Goal: Transaction & Acquisition: Download file/media

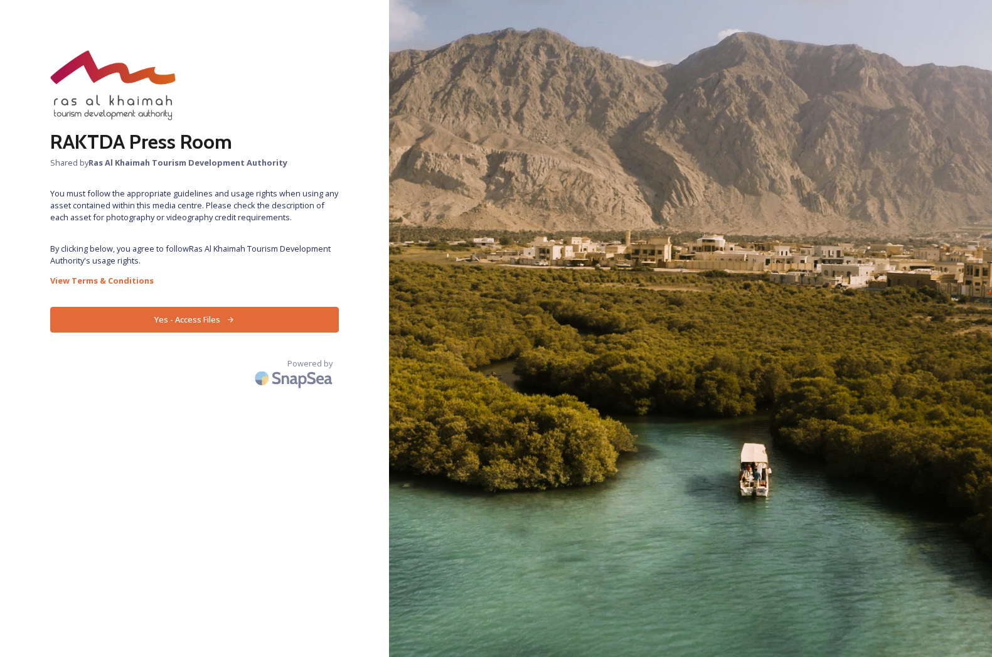
click at [179, 319] on button "Yes - Access Files" at bounding box center [194, 320] width 289 height 26
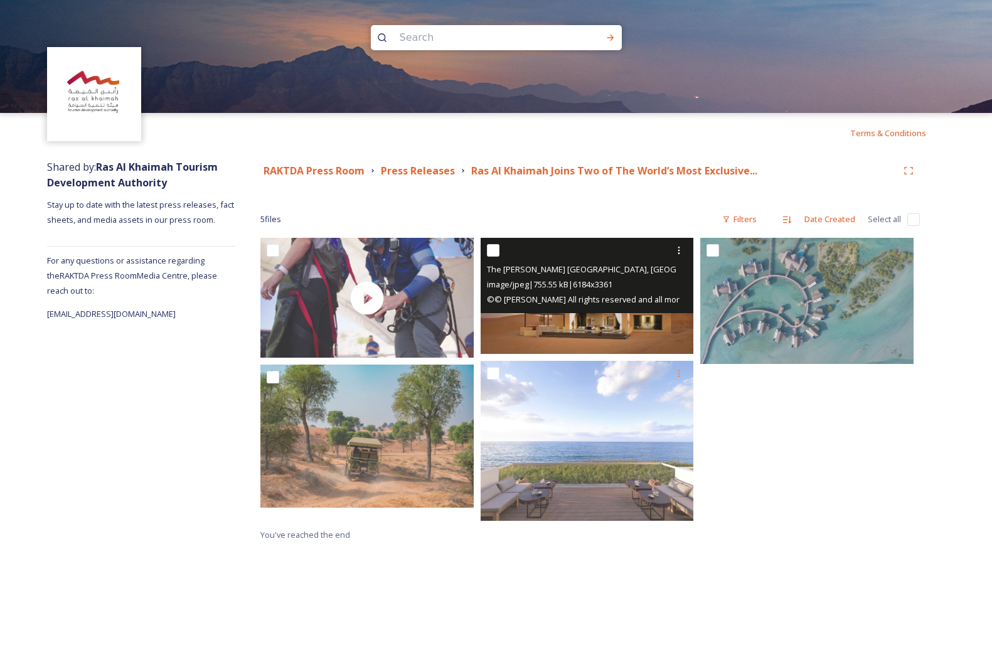
click at [654, 324] on img at bounding box center [586, 296] width 213 height 116
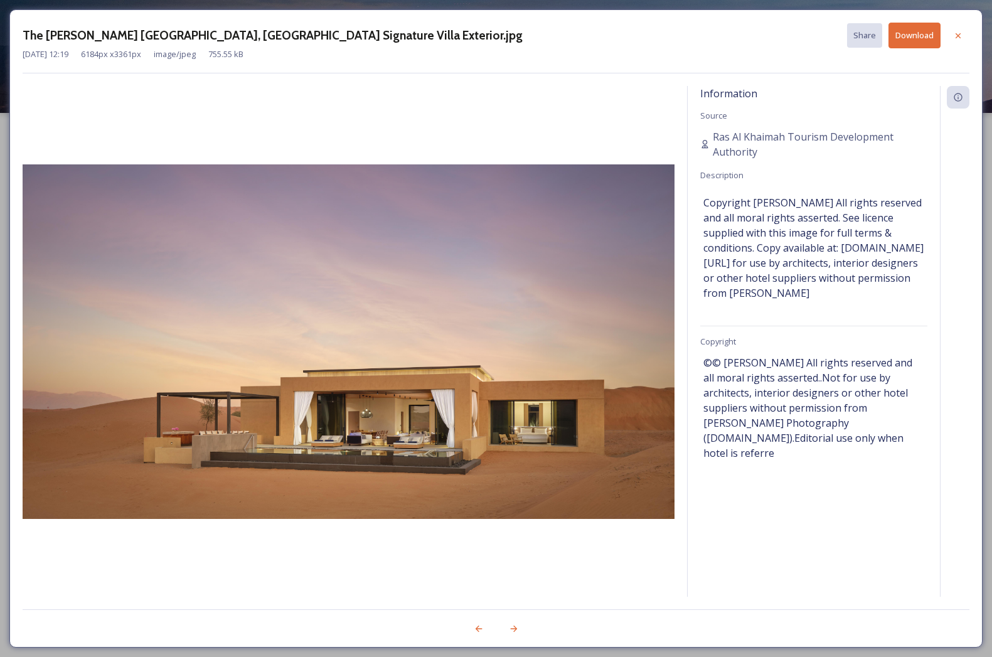
click at [912, 35] on button "Download" at bounding box center [914, 36] width 52 height 26
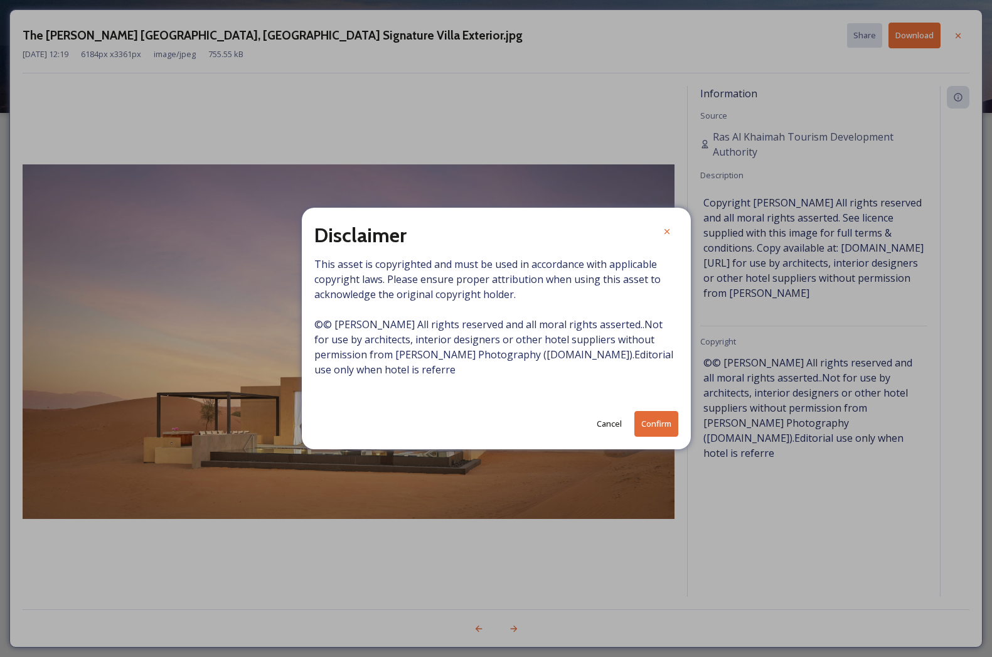
click at [656, 423] on button "Confirm" at bounding box center [656, 424] width 44 height 26
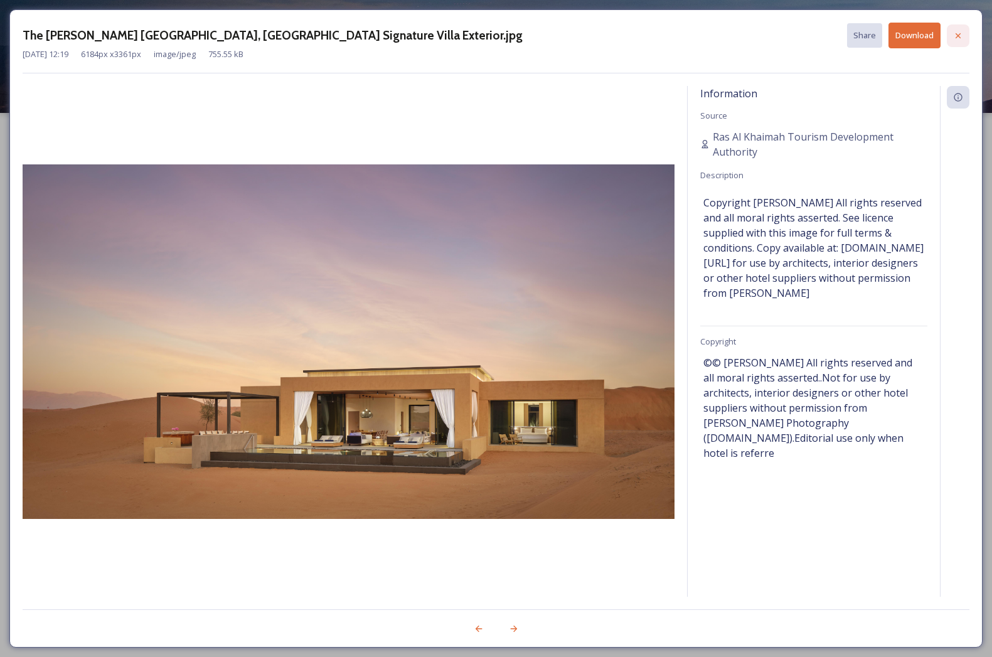
click at [961, 31] on icon at bounding box center [958, 36] width 10 height 10
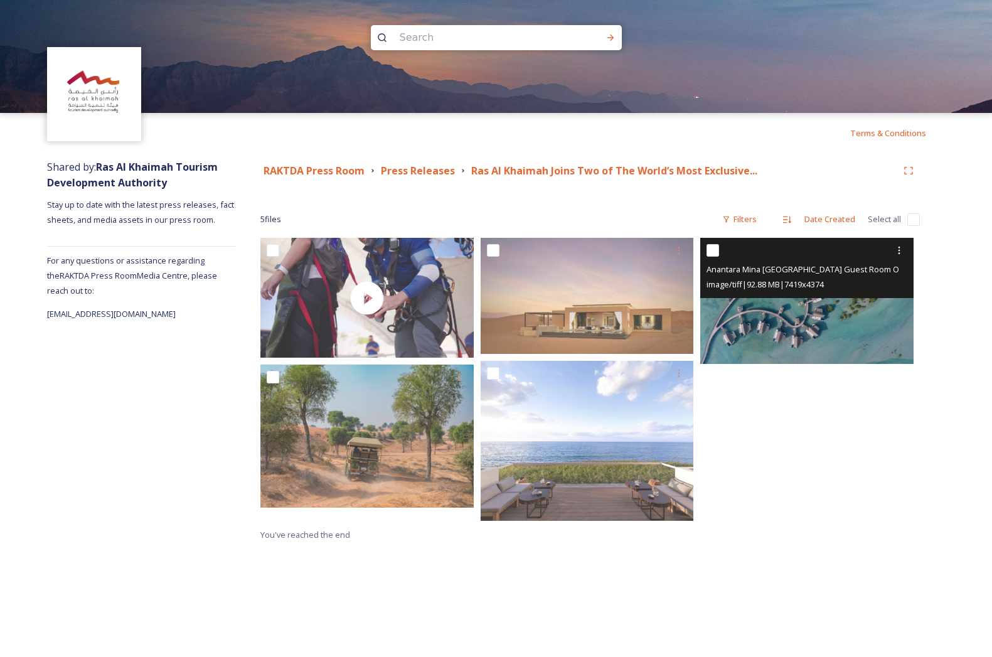
click at [790, 314] on img at bounding box center [806, 301] width 213 height 126
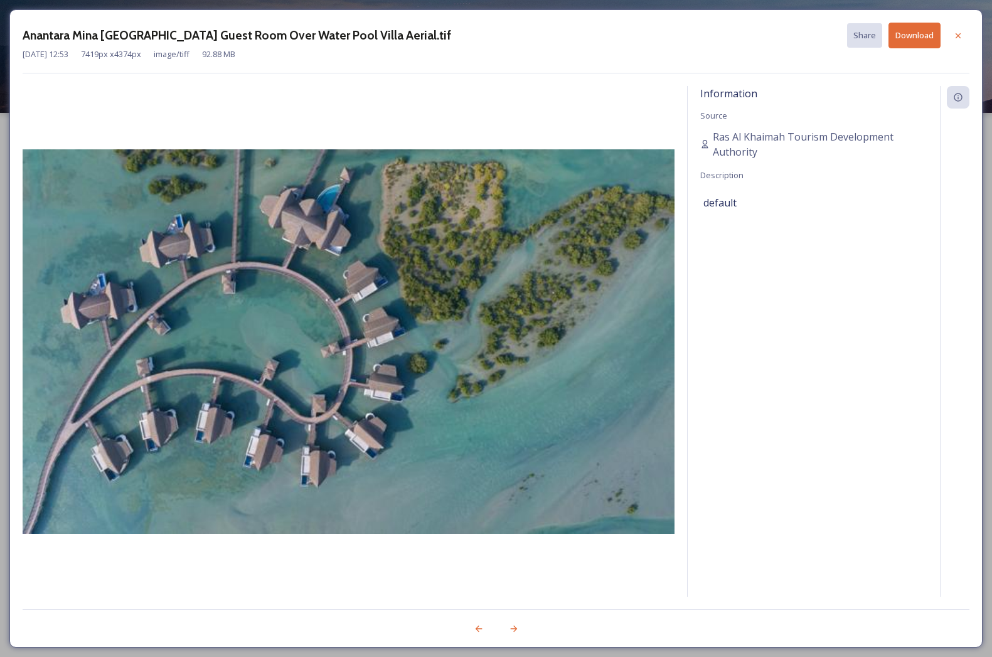
click at [908, 31] on button "Download" at bounding box center [914, 36] width 52 height 26
click at [958, 35] on icon at bounding box center [957, 35] width 5 height 5
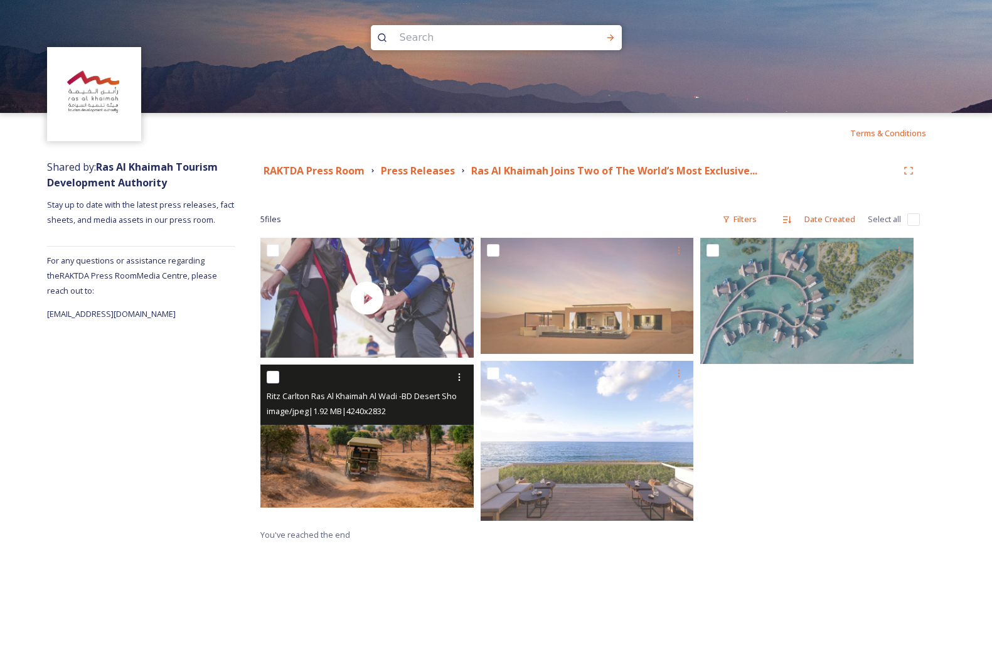
click at [353, 448] on img at bounding box center [366, 435] width 213 height 142
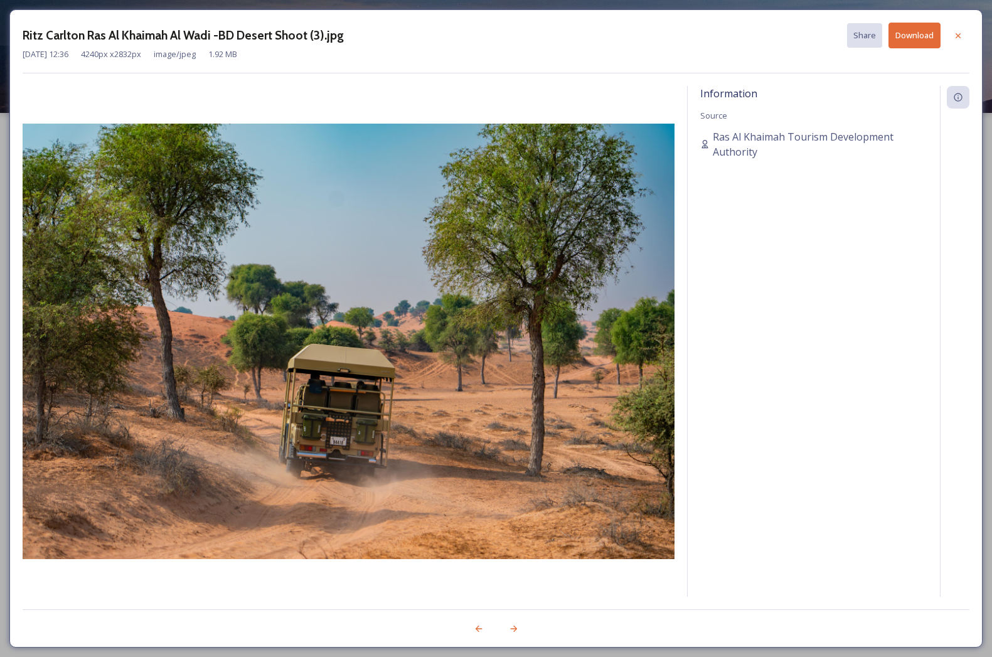
click at [926, 34] on button "Download" at bounding box center [914, 36] width 52 height 26
click at [957, 35] on icon at bounding box center [958, 36] width 10 height 10
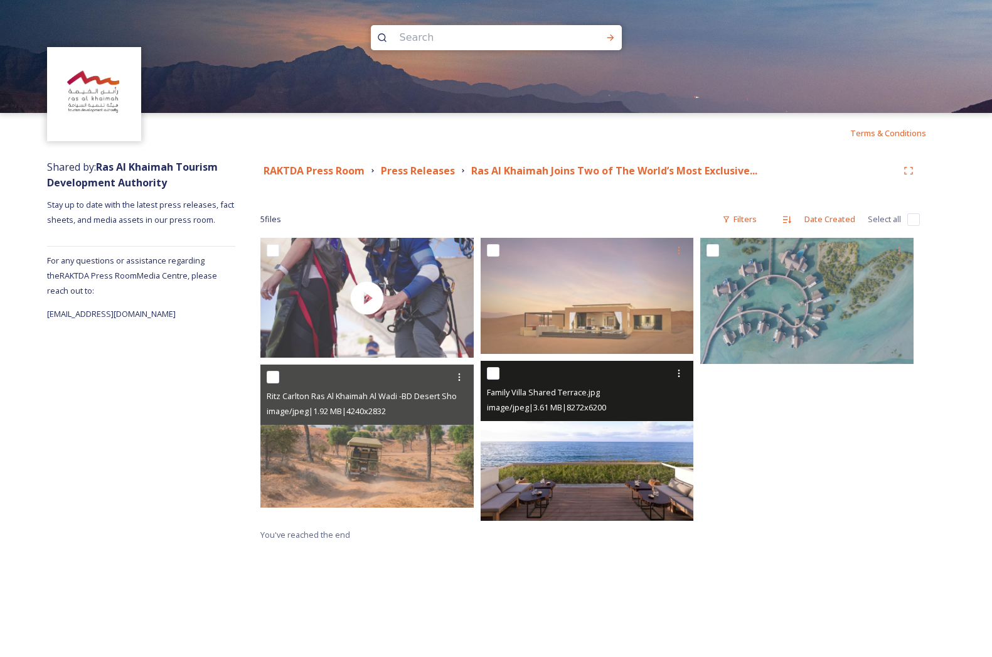
click at [599, 472] on img at bounding box center [586, 441] width 213 height 160
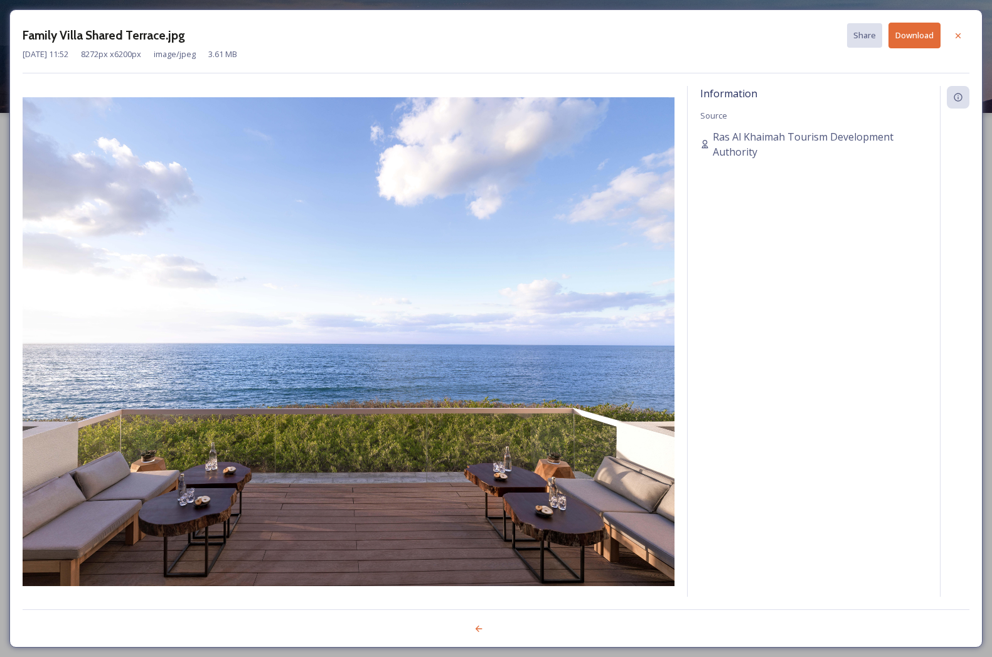
click at [918, 34] on button "Download" at bounding box center [914, 36] width 52 height 26
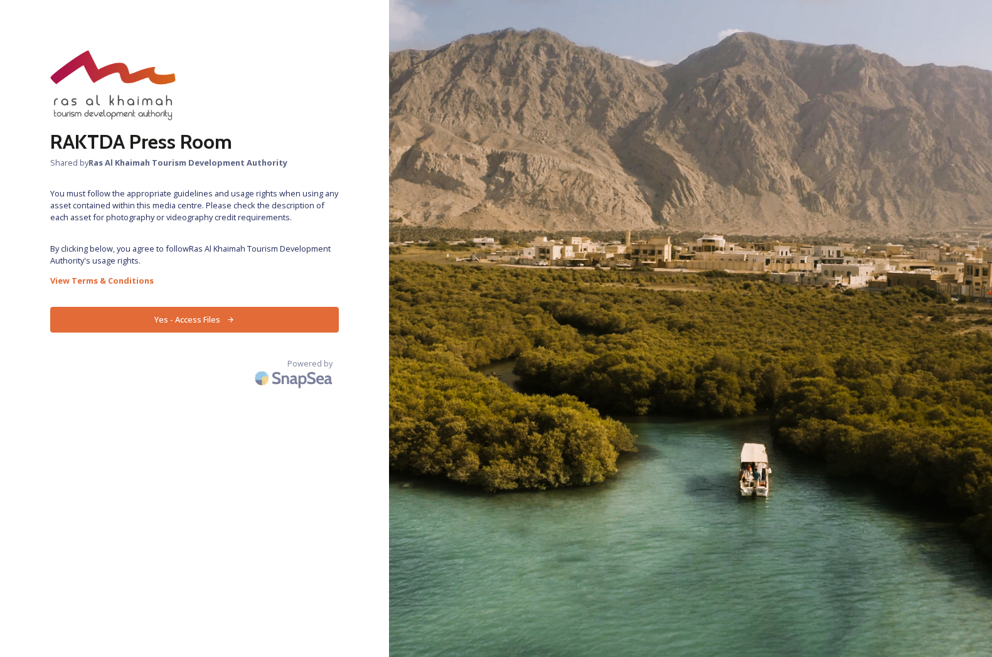
click at [190, 317] on button "Yes - Access Files" at bounding box center [194, 320] width 289 height 26
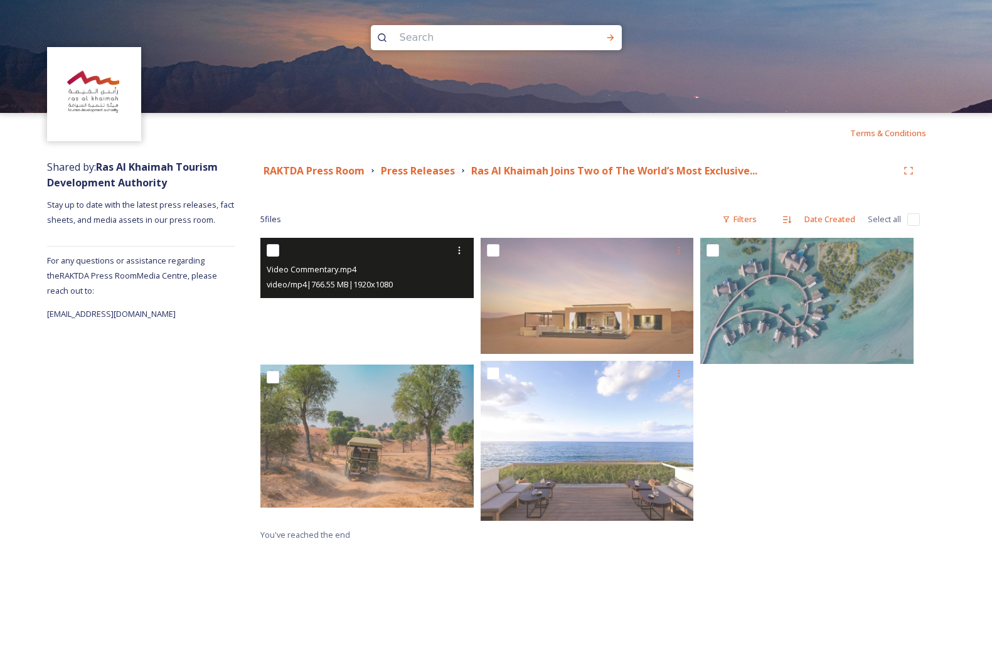
click at [324, 327] on video "Video Commentary.mp4" at bounding box center [366, 298] width 213 height 120
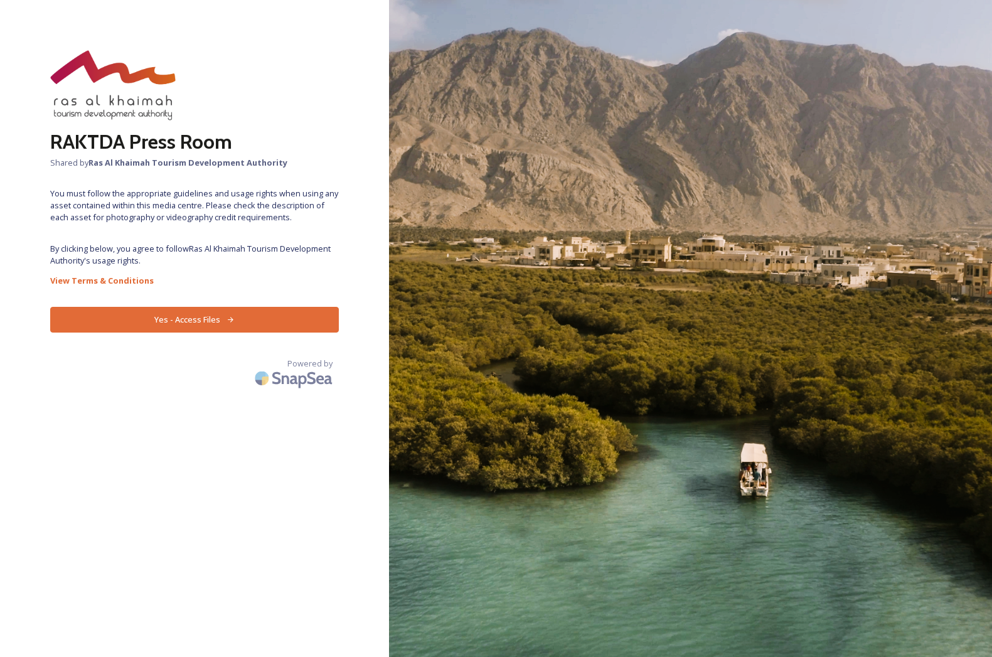
click at [221, 321] on button "Yes - Access Files" at bounding box center [194, 320] width 289 height 26
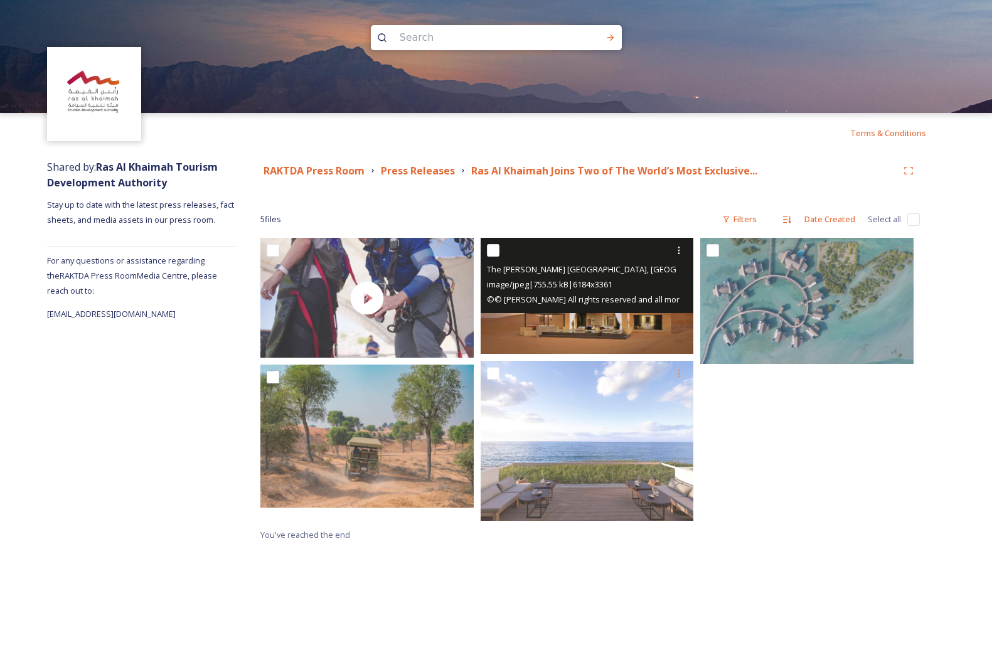
click at [592, 325] on img at bounding box center [586, 296] width 213 height 116
